Goal: Feedback & Contribution: Contribute content

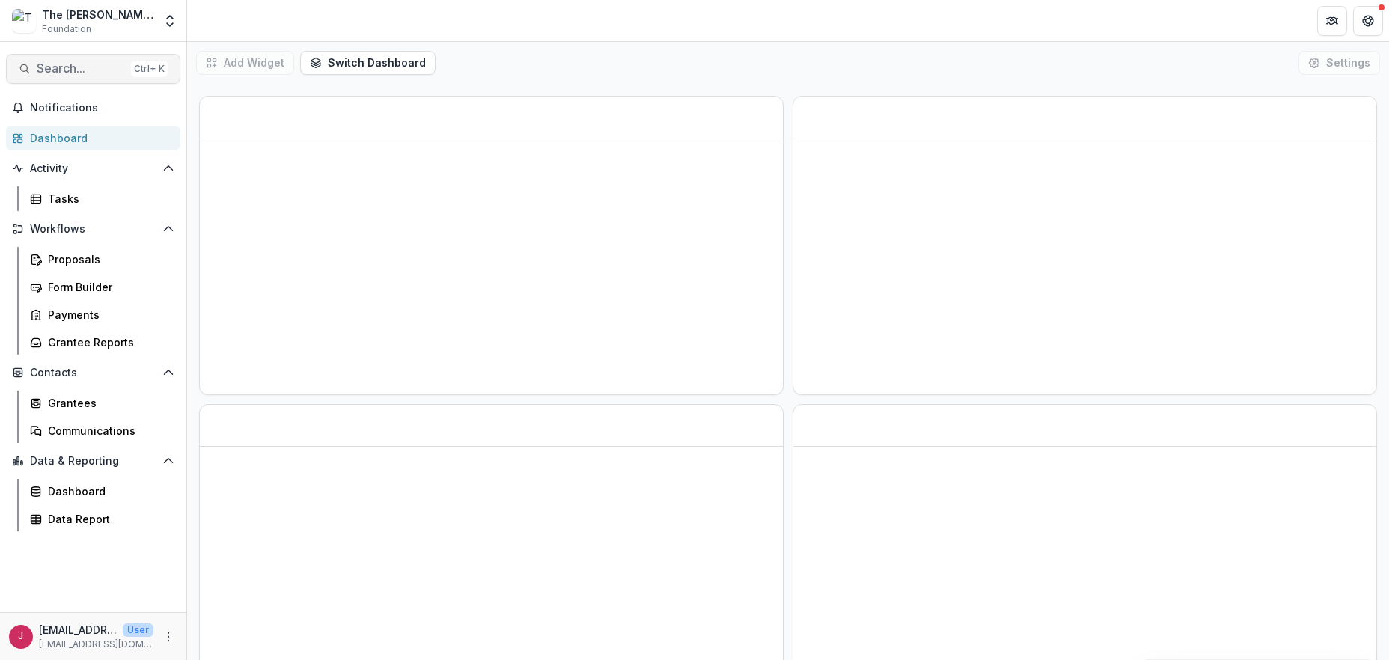
click at [74, 64] on span "Search..." at bounding box center [81, 68] width 88 height 14
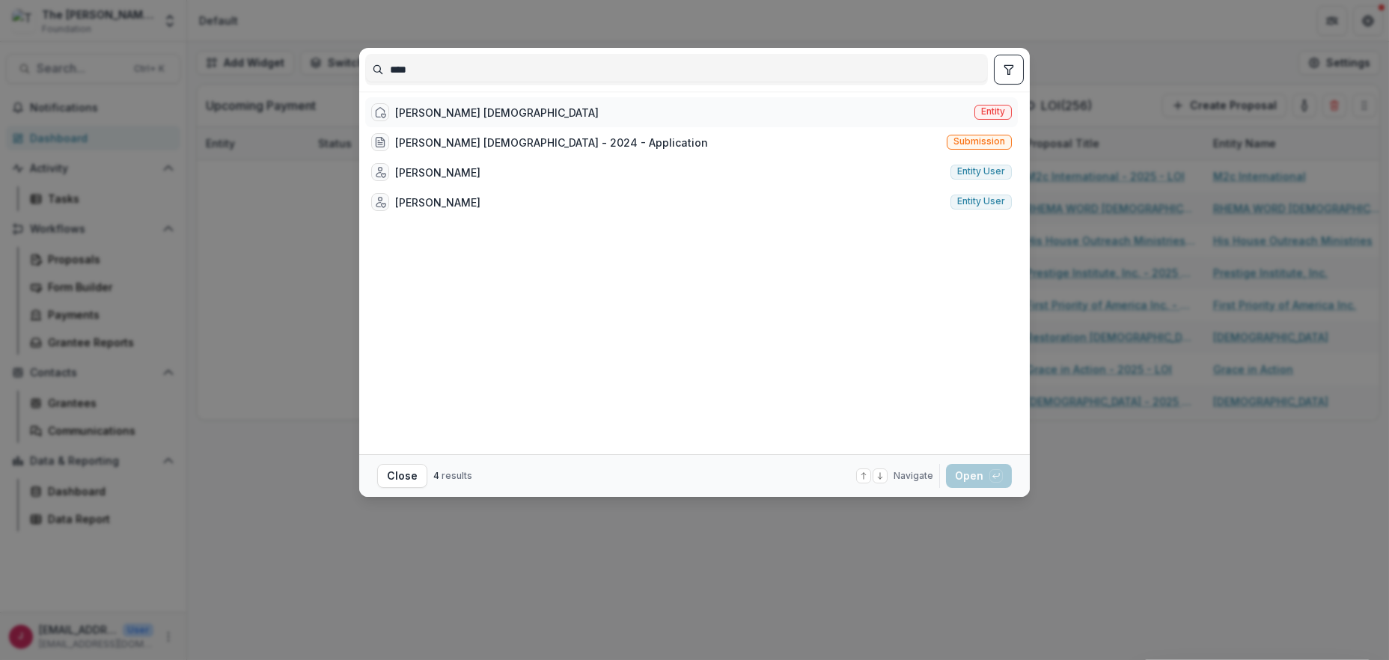
type input "****"
click at [566, 114] on div "[PERSON_NAME] [DEMOGRAPHIC_DATA]" at bounding box center [497, 113] width 204 height 16
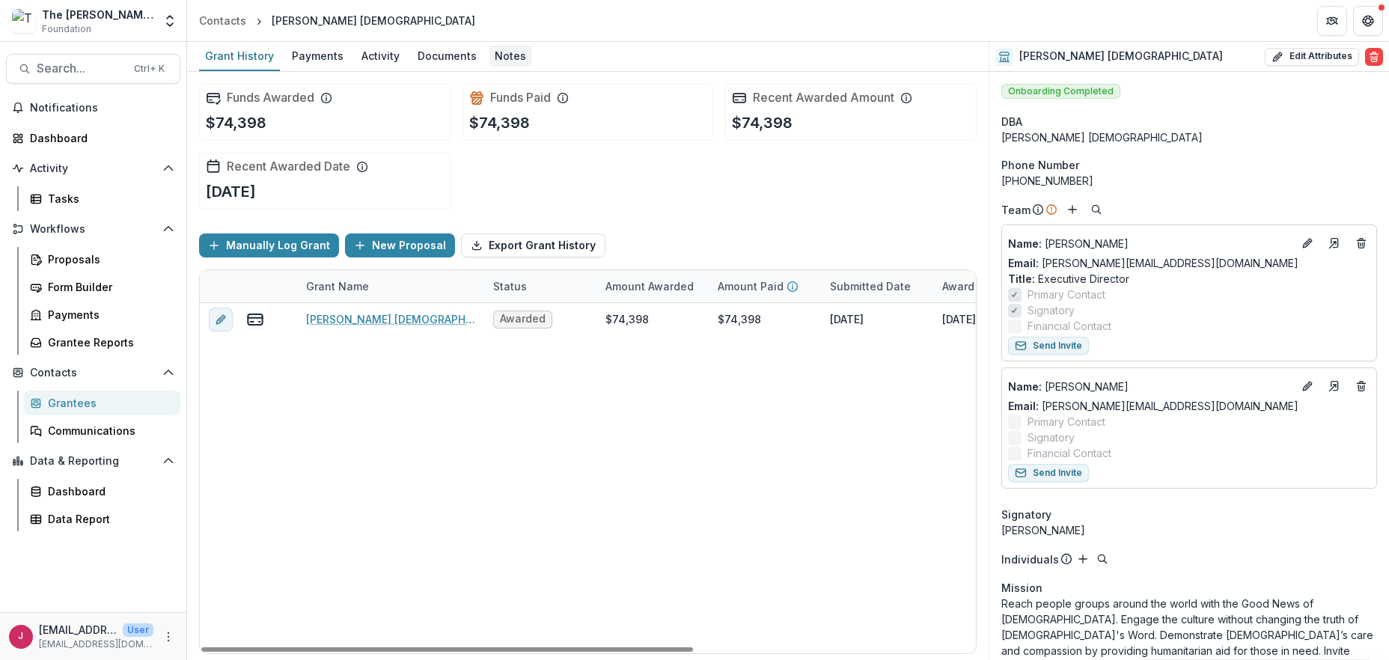
click at [501, 56] on div "Notes" at bounding box center [510, 56] width 43 height 22
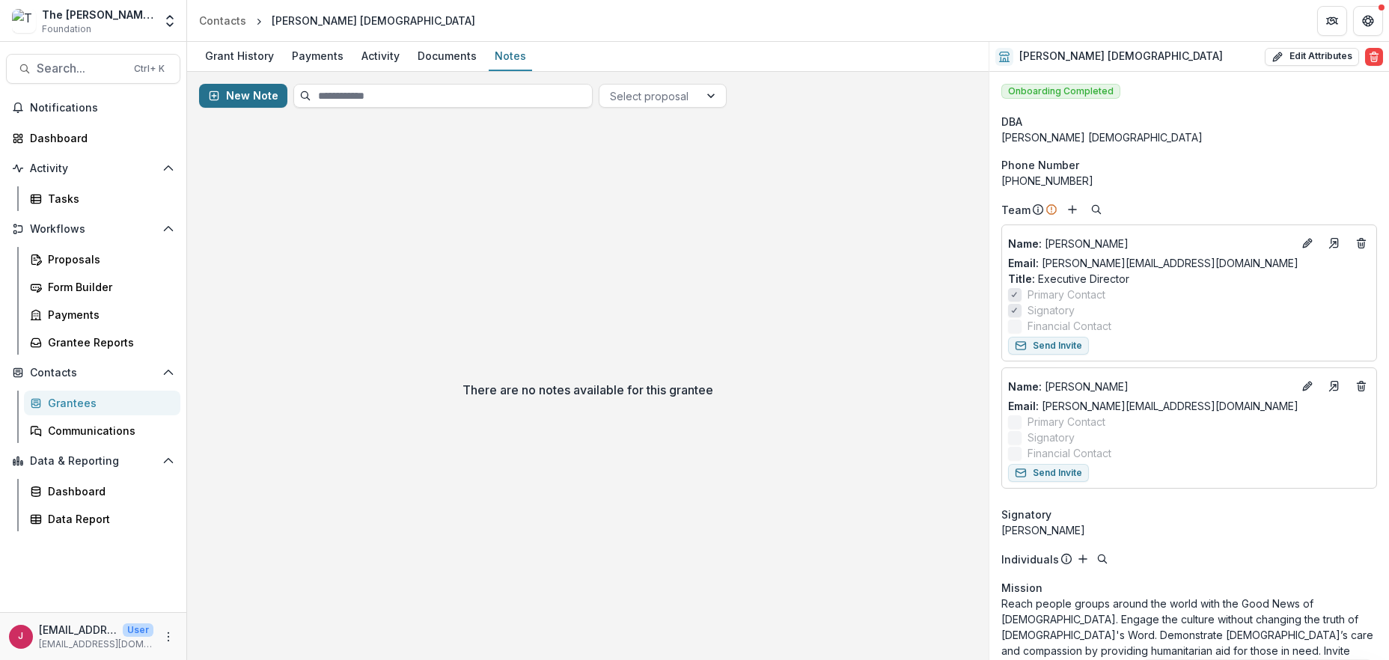
click at [236, 94] on button "New Note" at bounding box center [243, 96] width 88 height 24
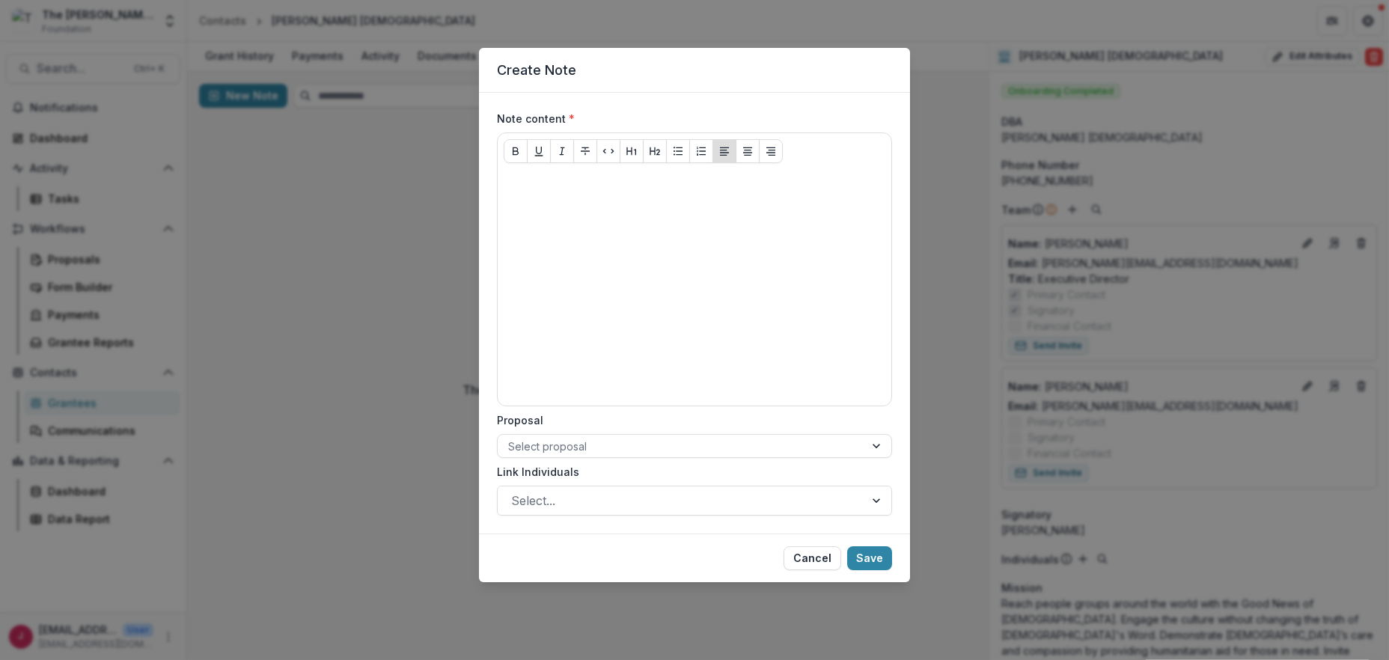
click at [940, 84] on div "Create Note Note content * Proposal Select proposal Link Individuals Select... …" at bounding box center [694, 330] width 1389 height 660
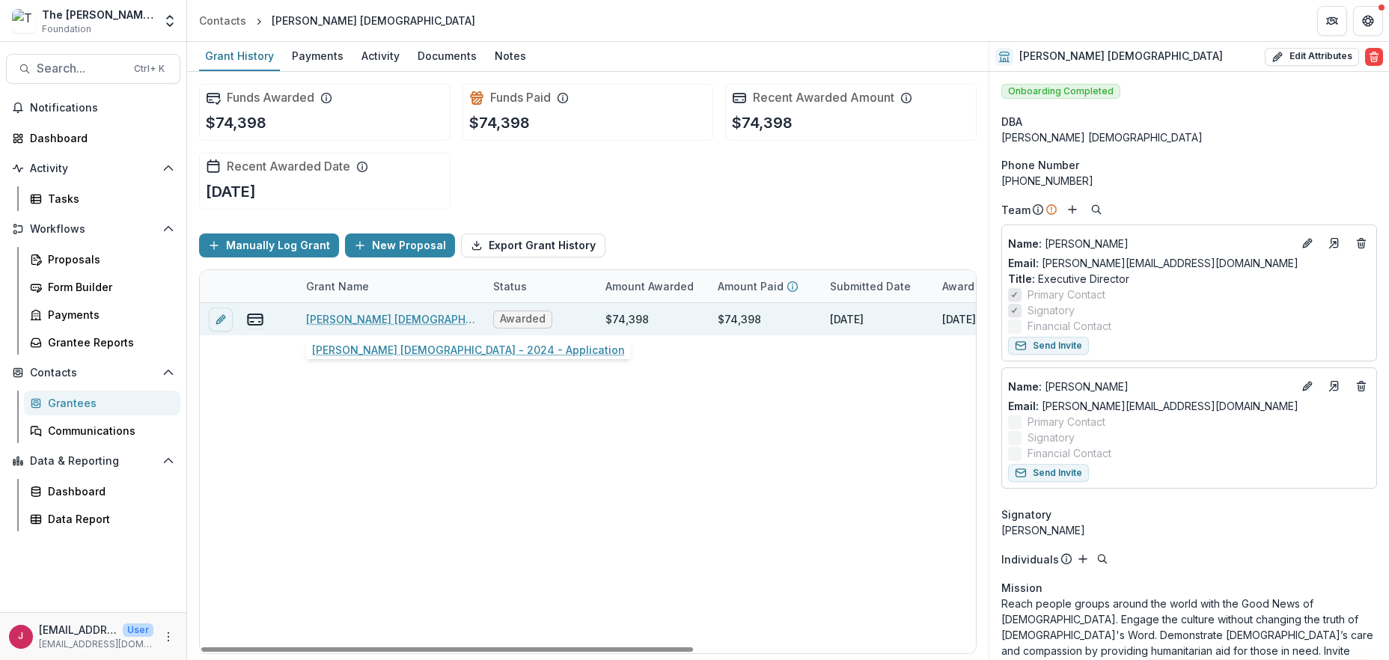
click at [352, 320] on link "[PERSON_NAME] [DEMOGRAPHIC_DATA] - 2024 - Application" at bounding box center [390, 319] width 169 height 16
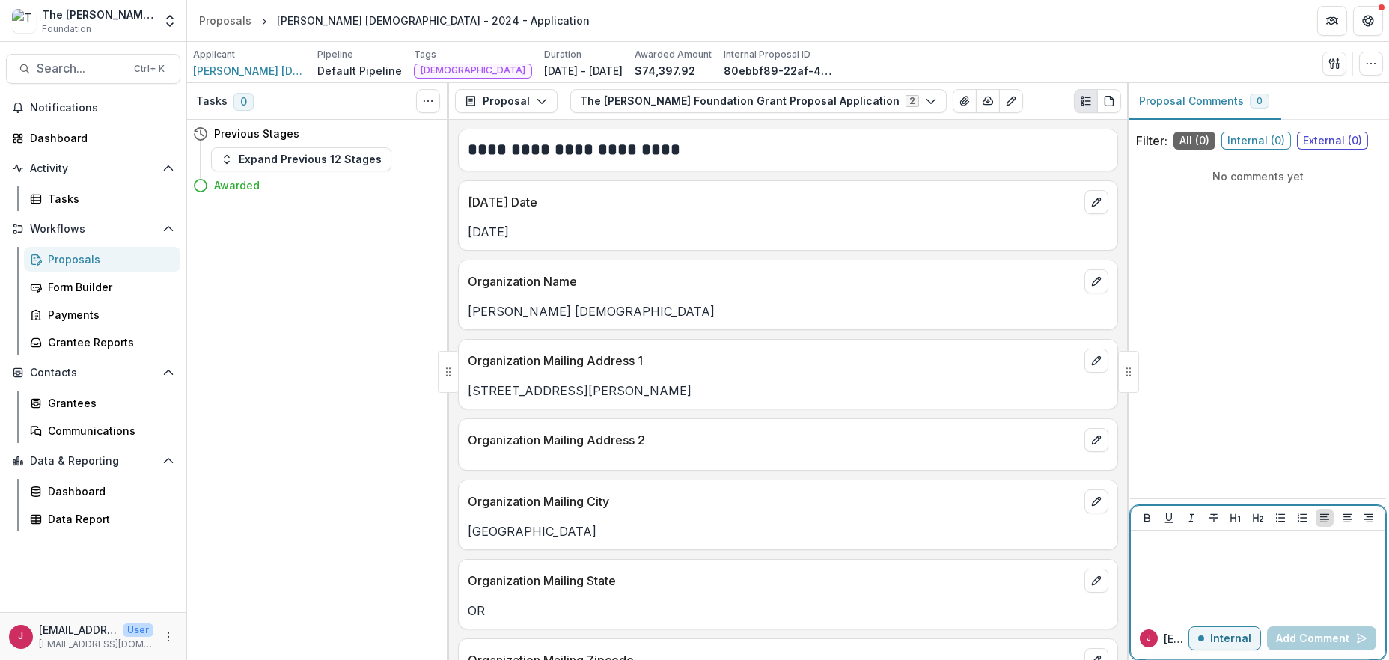
click at [1225, 639] on p "Internal" at bounding box center [1230, 638] width 41 height 13
click at [1178, 554] on div at bounding box center [1258, 574] width 242 height 75
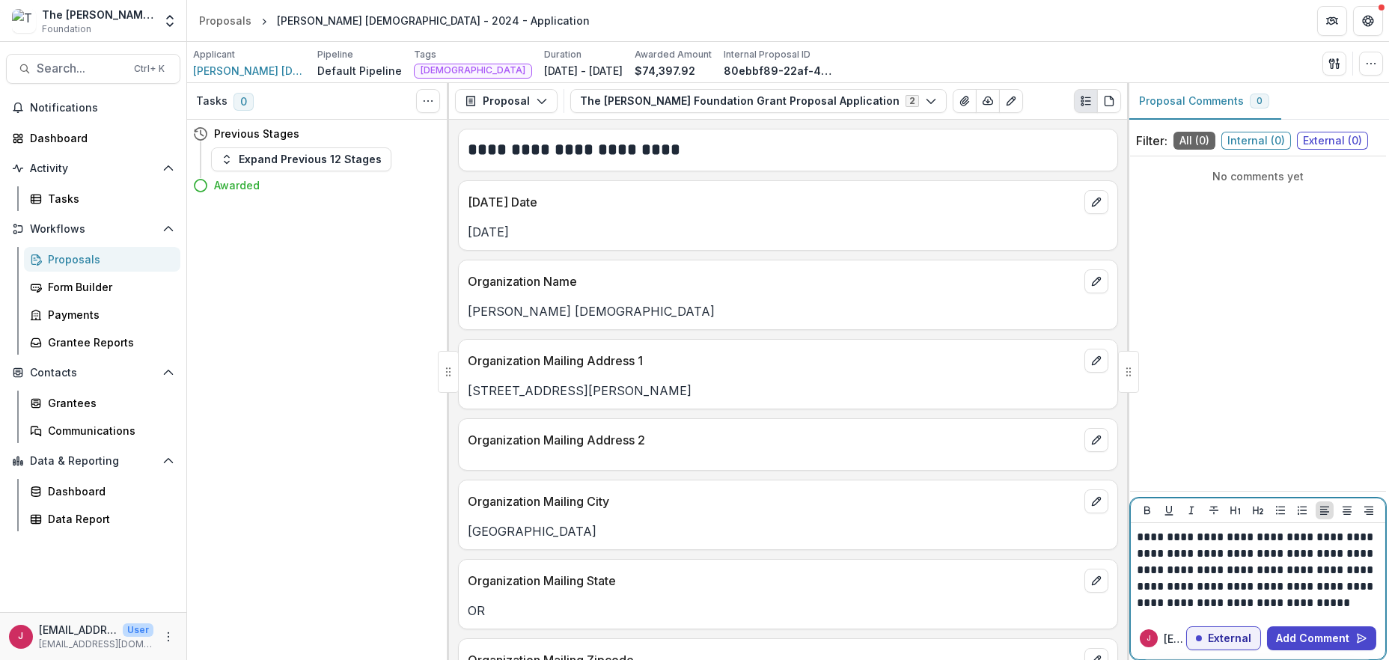
click at [1296, 551] on p "**********" at bounding box center [1258, 570] width 242 height 82
click at [1175, 624] on div "j [EMAIL_ADDRESS][DOMAIN_NAME] External Add Comment" at bounding box center [1258, 638] width 254 height 42
click at [1213, 639] on p "External" at bounding box center [1229, 638] width 43 height 13
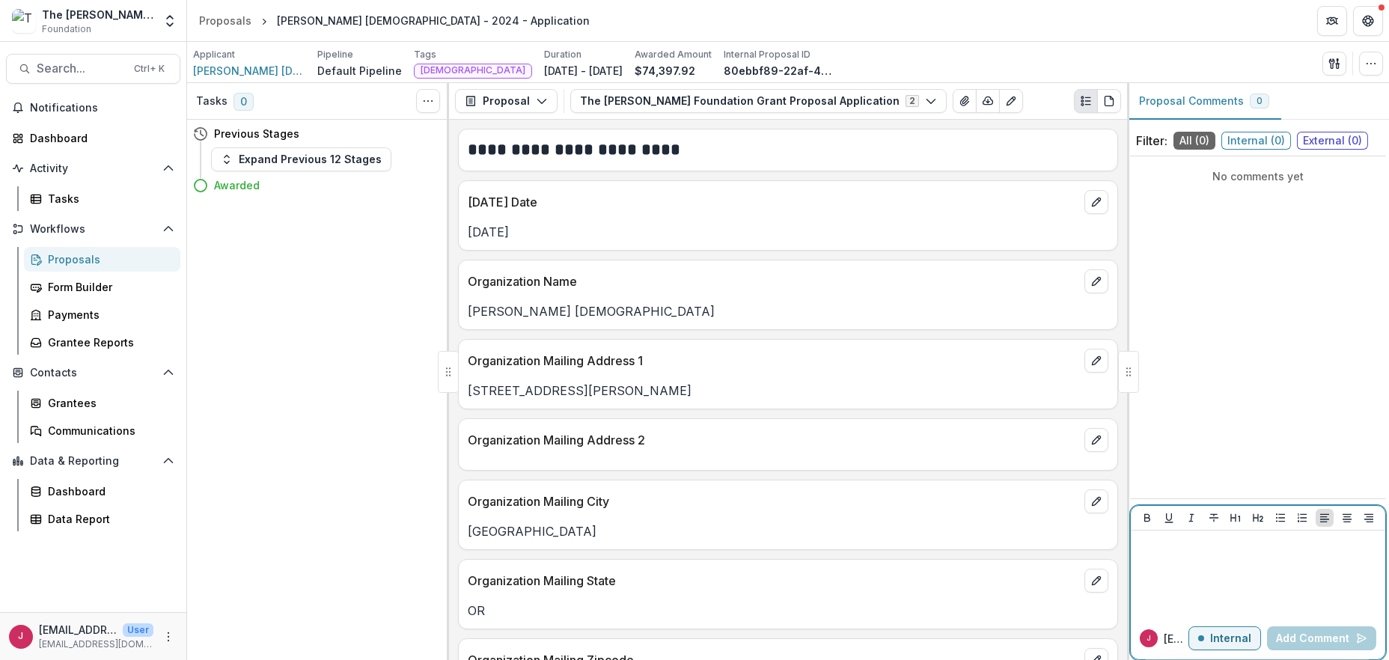
click at [1213, 639] on p "Internal" at bounding box center [1230, 638] width 41 height 13
click at [1226, 642] on p "External" at bounding box center [1229, 638] width 43 height 13
click at [1152, 560] on div at bounding box center [1258, 574] width 242 height 75
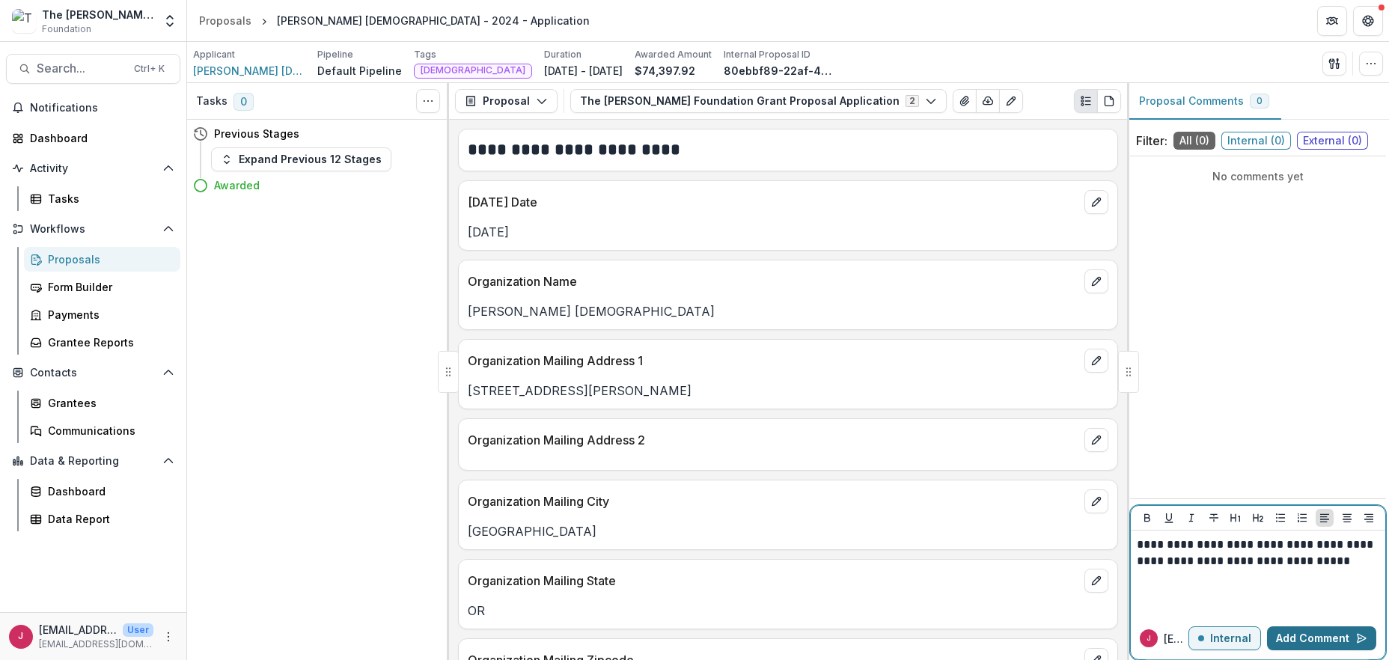
click at [1321, 640] on button "Add Comment" at bounding box center [1321, 638] width 109 height 24
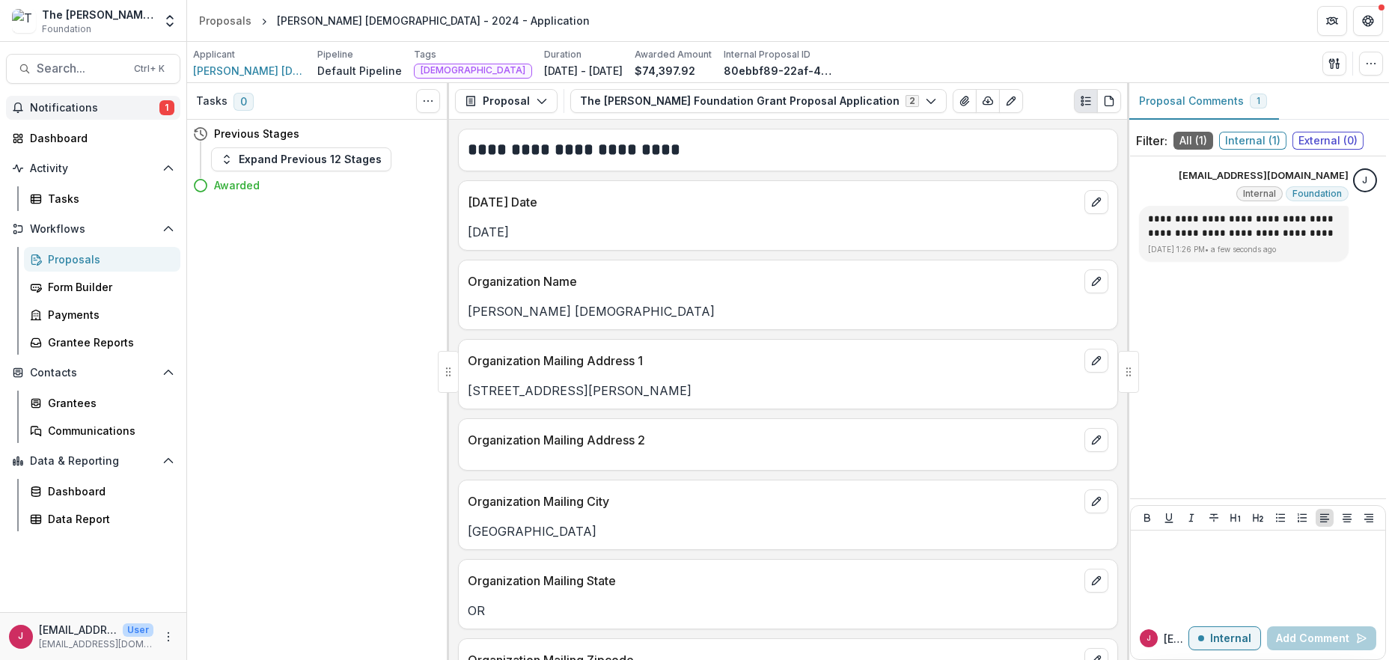
click at [58, 104] on span "Notifications" at bounding box center [94, 108] width 129 height 13
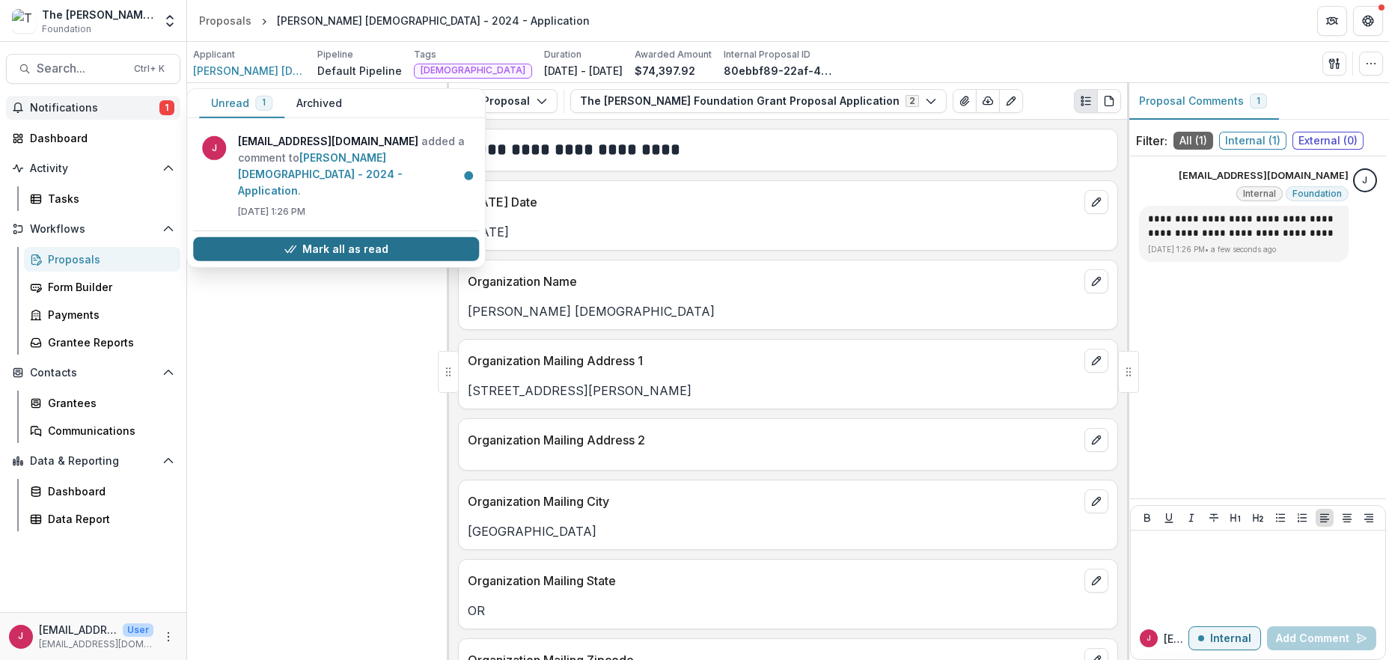
click at [382, 237] on button "Mark all as read" at bounding box center [336, 249] width 286 height 24
